Goal: Navigation & Orientation: Understand site structure

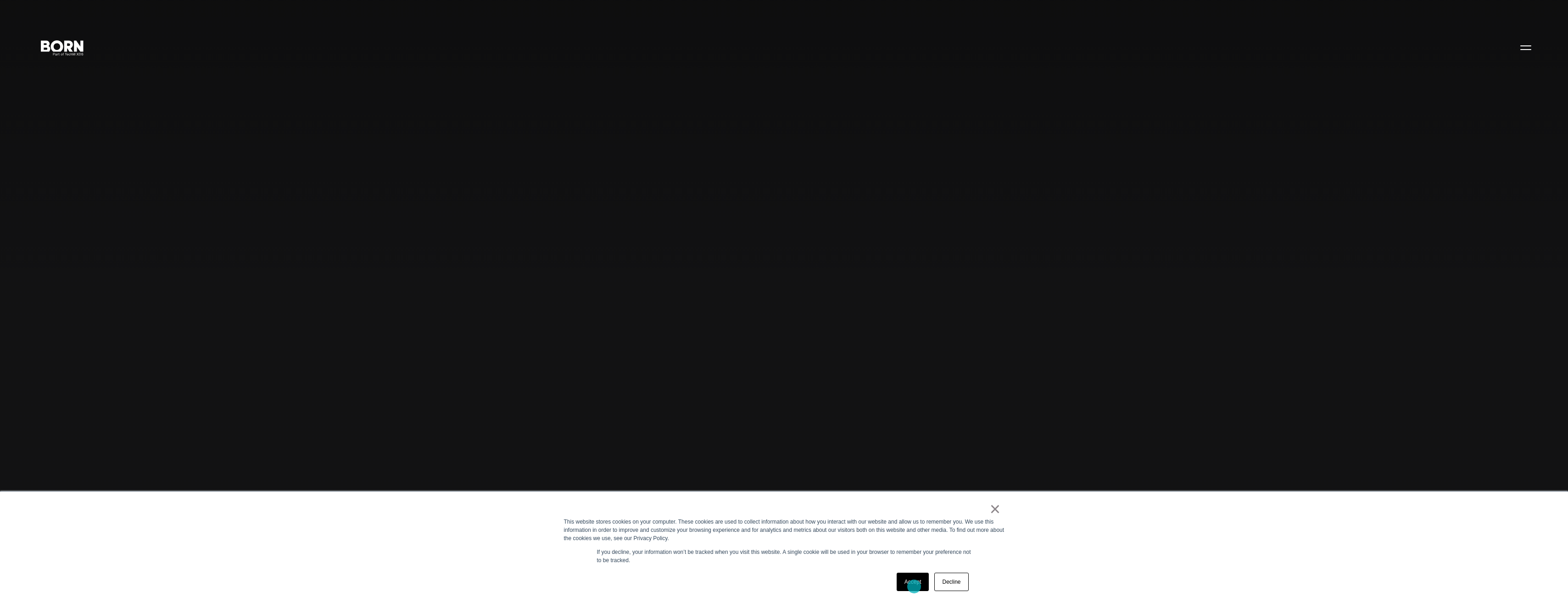
click at [914, 587] on link "Accept" at bounding box center [913, 582] width 33 height 18
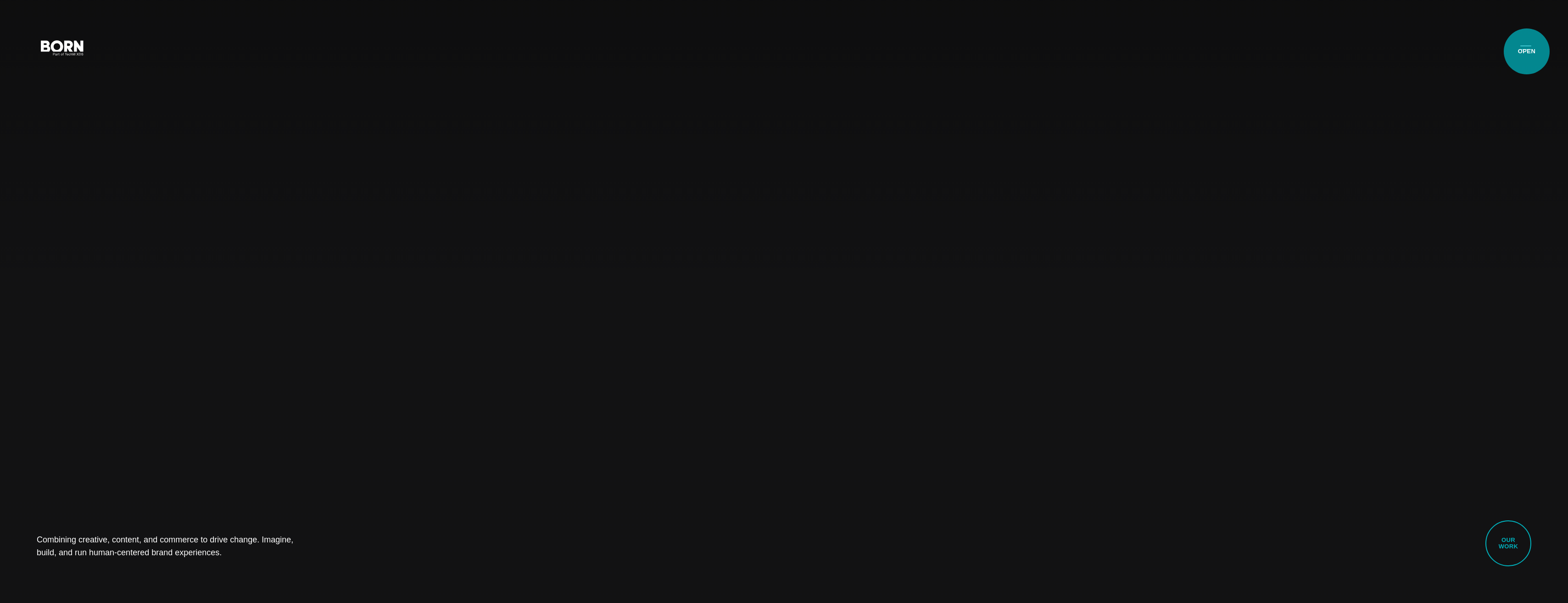
click at [1527, 52] on button "Primary Menu" at bounding box center [1525, 47] width 22 height 19
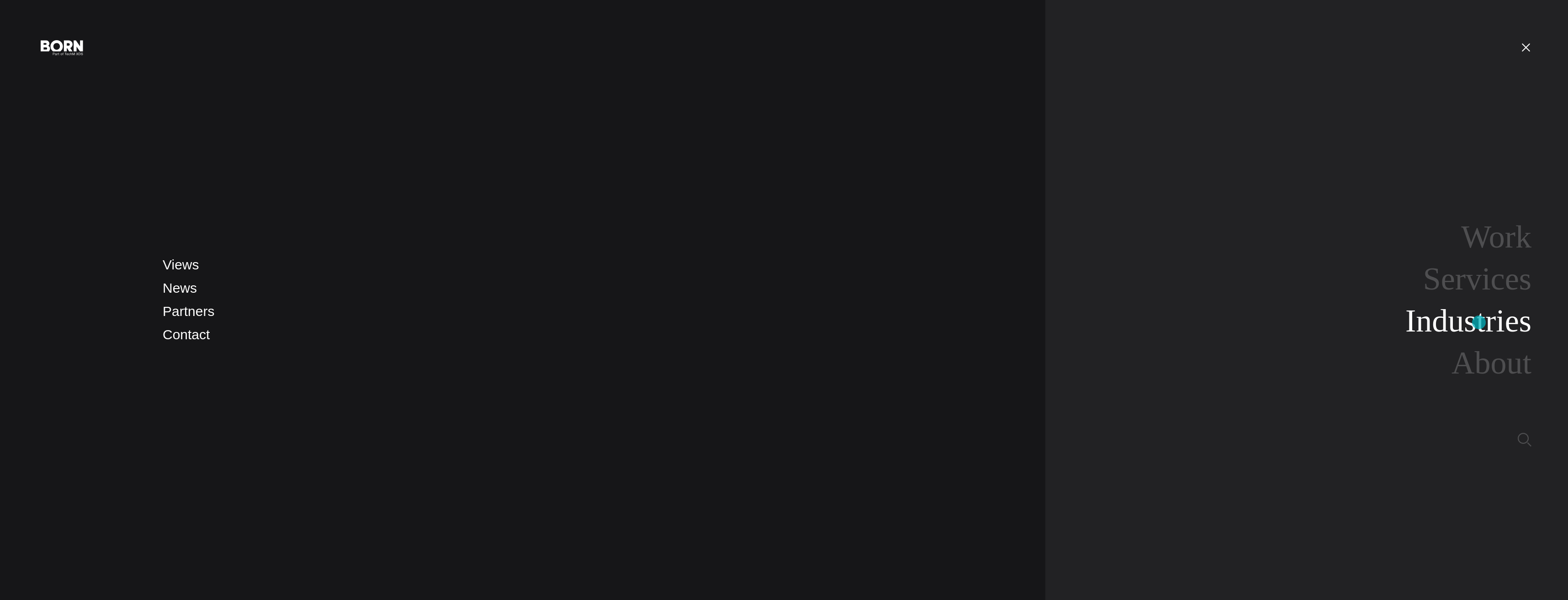
click at [1479, 322] on link "Industries" at bounding box center [1468, 321] width 126 height 35
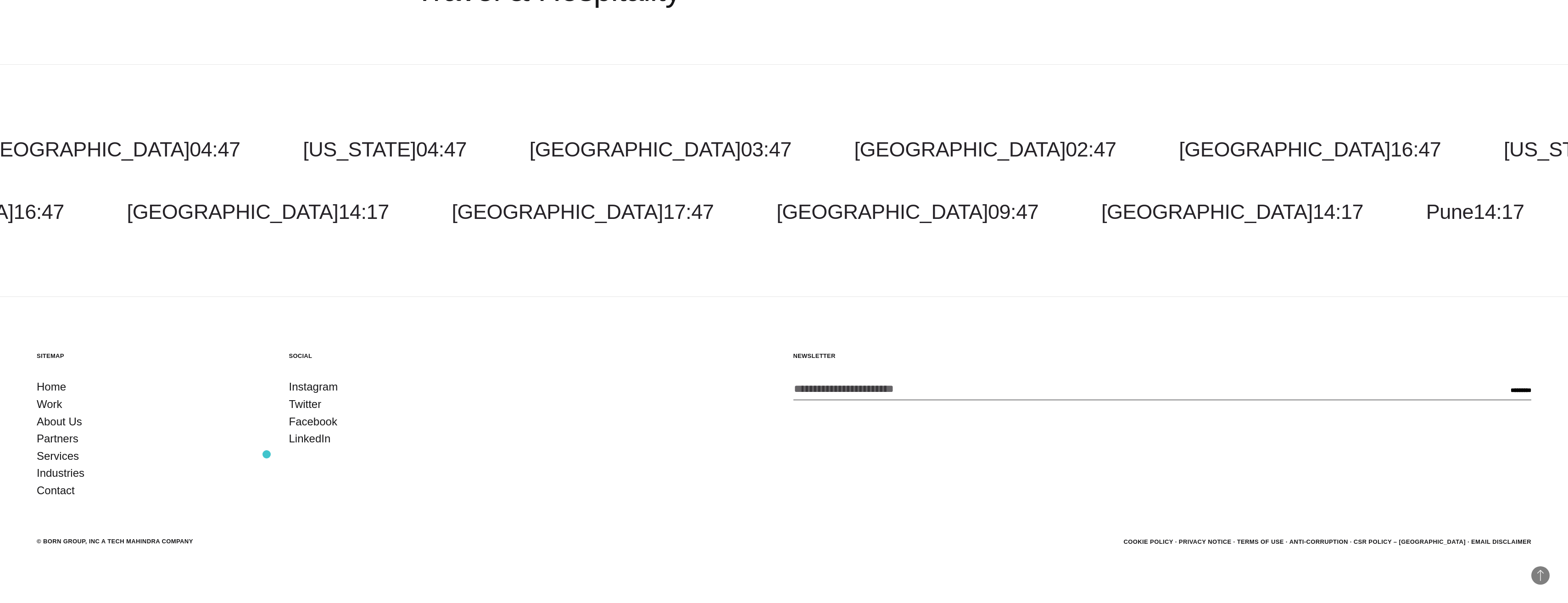
scroll to position [1573, 0]
click at [52, 424] on link "About Us" at bounding box center [59, 422] width 45 height 18
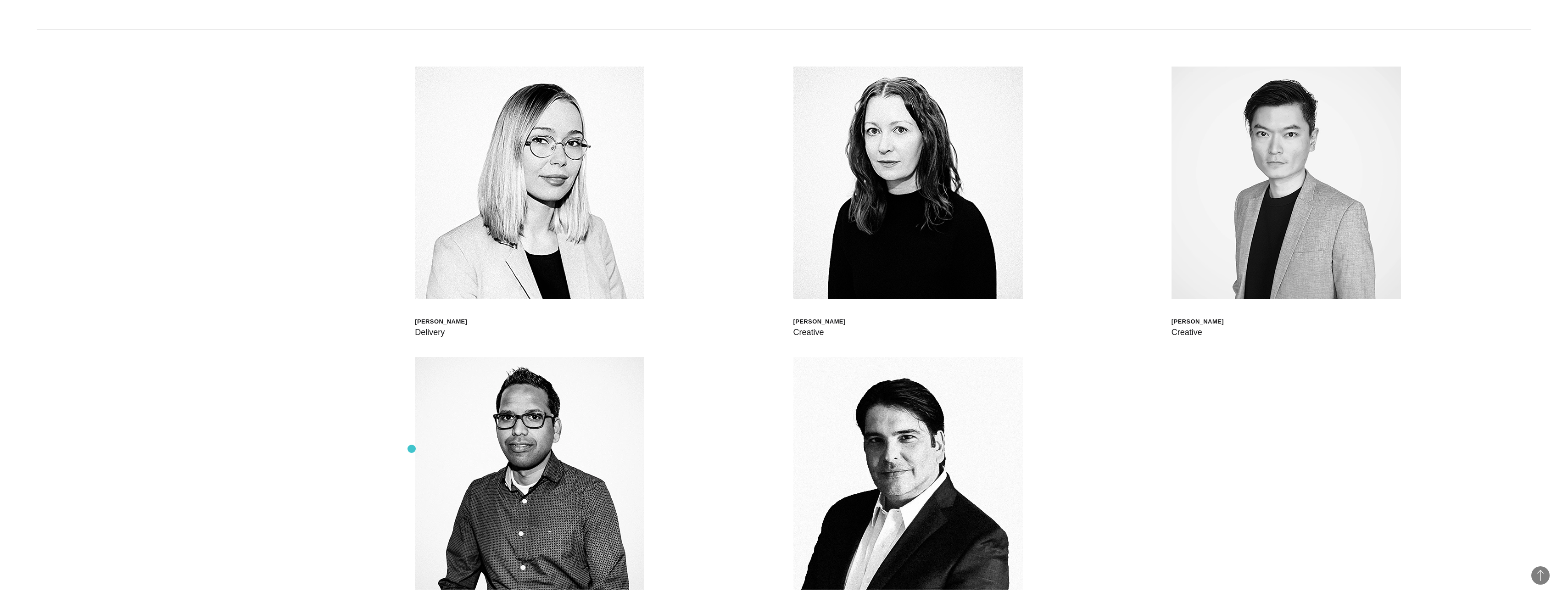
scroll to position [3566, 0]
